Goal: Task Accomplishment & Management: Use online tool/utility

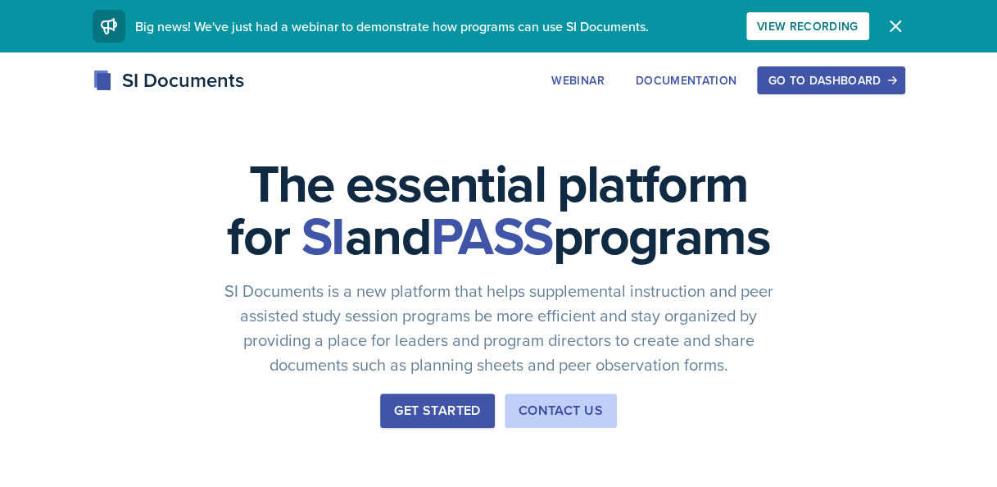
click at [869, 84] on div "Go to Dashboard" at bounding box center [830, 80] width 126 height 13
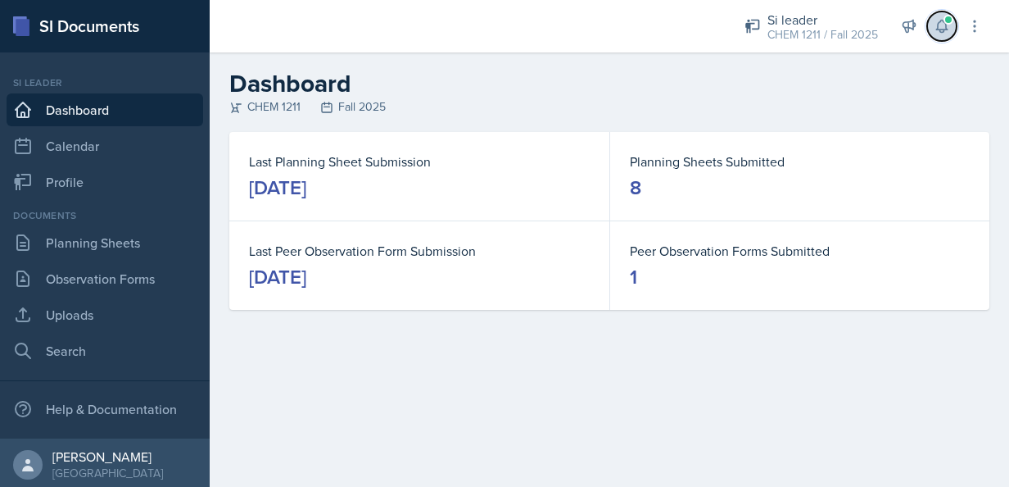
click at [935, 18] on icon at bounding box center [942, 26] width 16 height 16
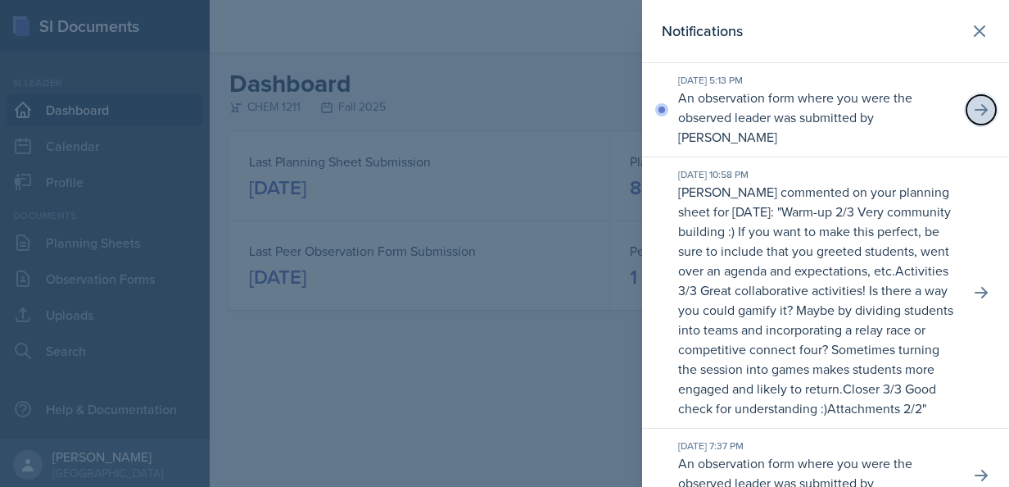
click at [975, 112] on icon at bounding box center [981, 109] width 13 height 11
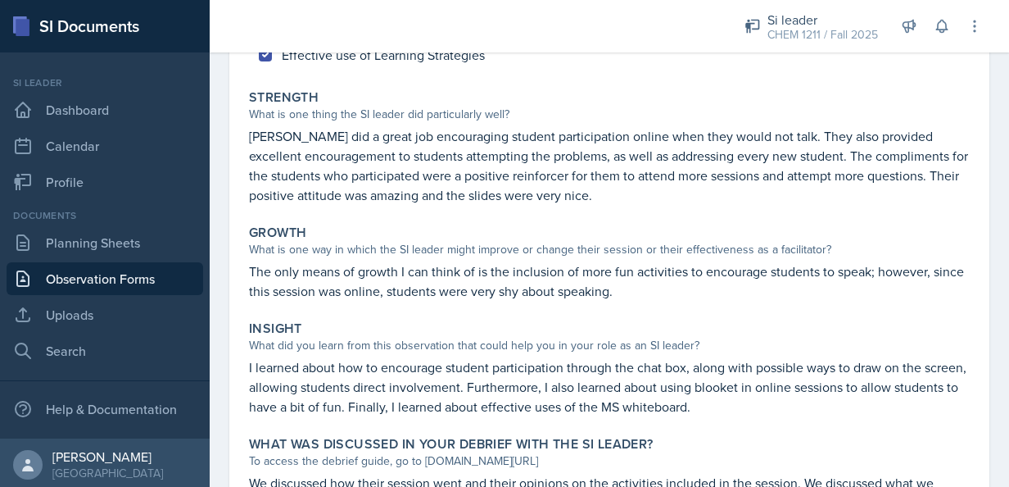
scroll to position [377, 0]
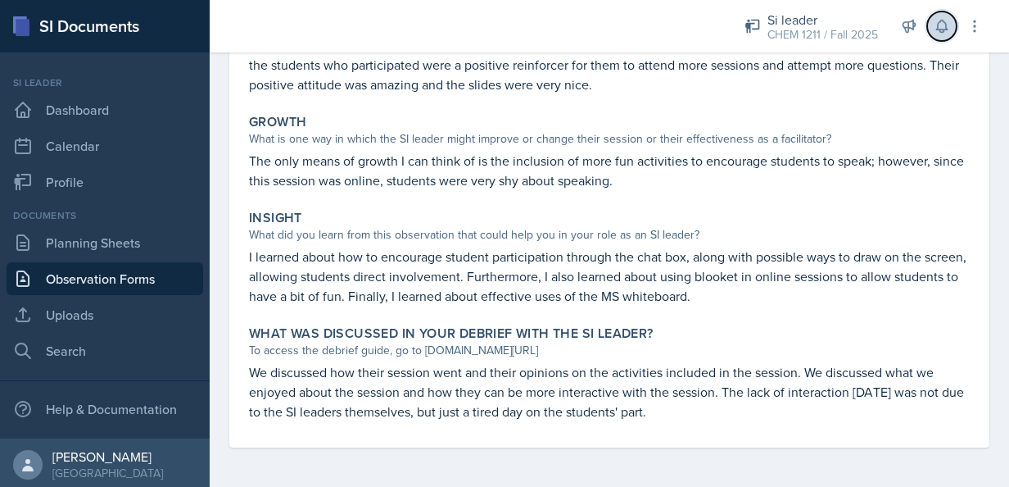
click at [952, 16] on button at bounding box center [941, 25] width 29 height 29
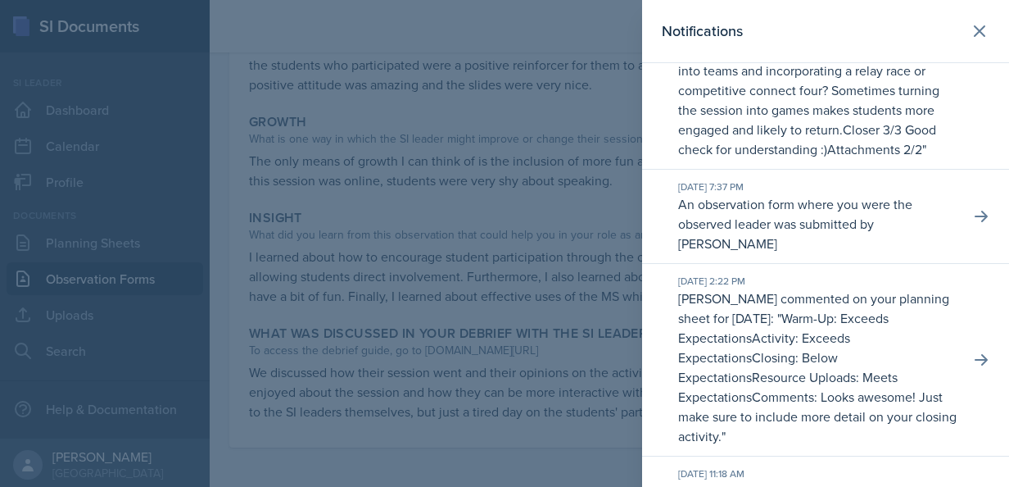
scroll to position [260, 0]
click at [953, 47] on header "Notifications" at bounding box center [825, 31] width 367 height 63
click at [970, 36] on icon at bounding box center [980, 31] width 20 height 20
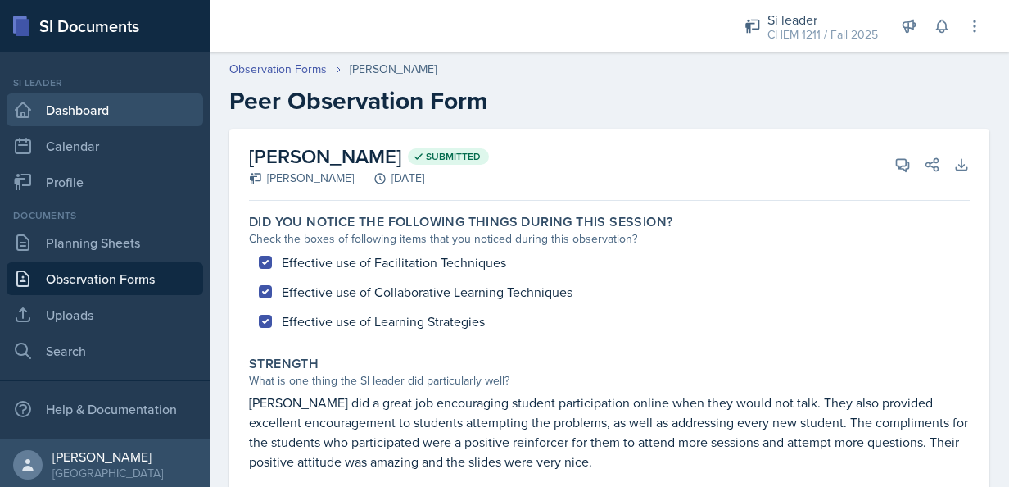
click at [105, 114] on link "Dashboard" at bounding box center [105, 109] width 197 height 33
